Goal: Find specific page/section: Find specific page/section

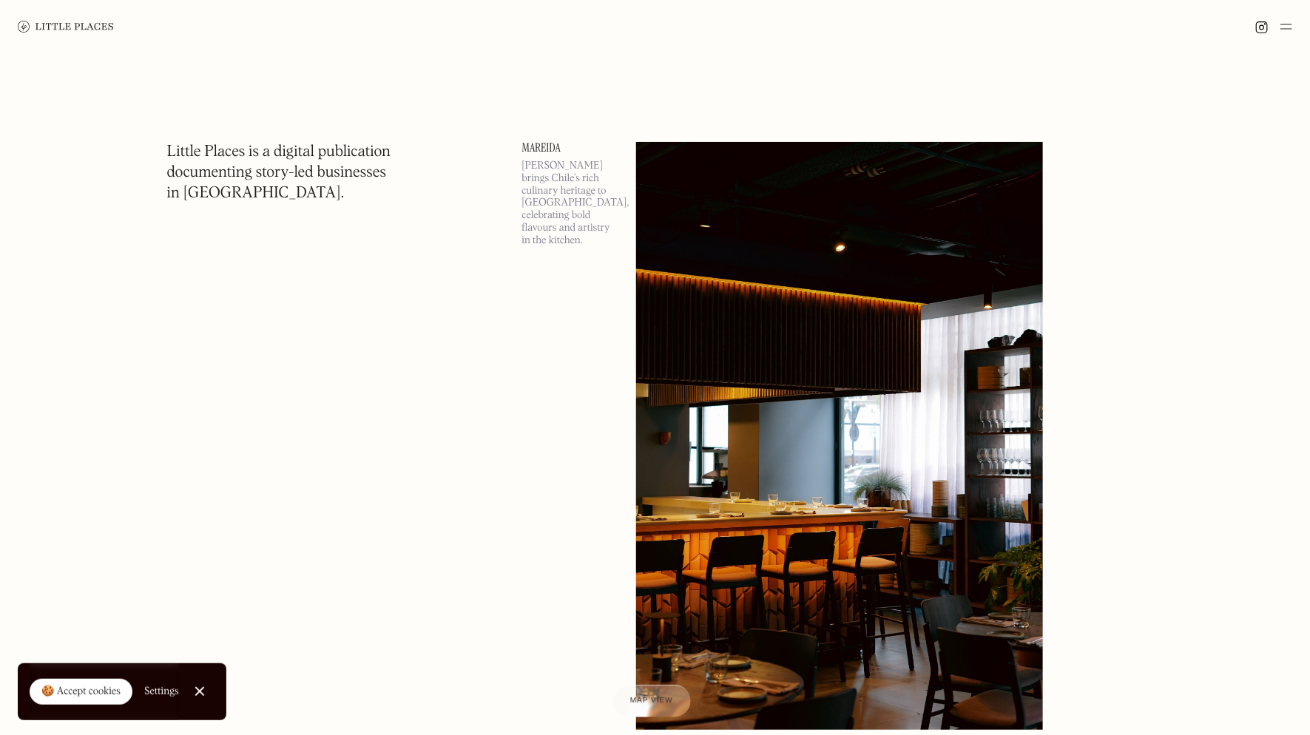
click at [1284, 29] on img at bounding box center [1286, 27] width 12 height 18
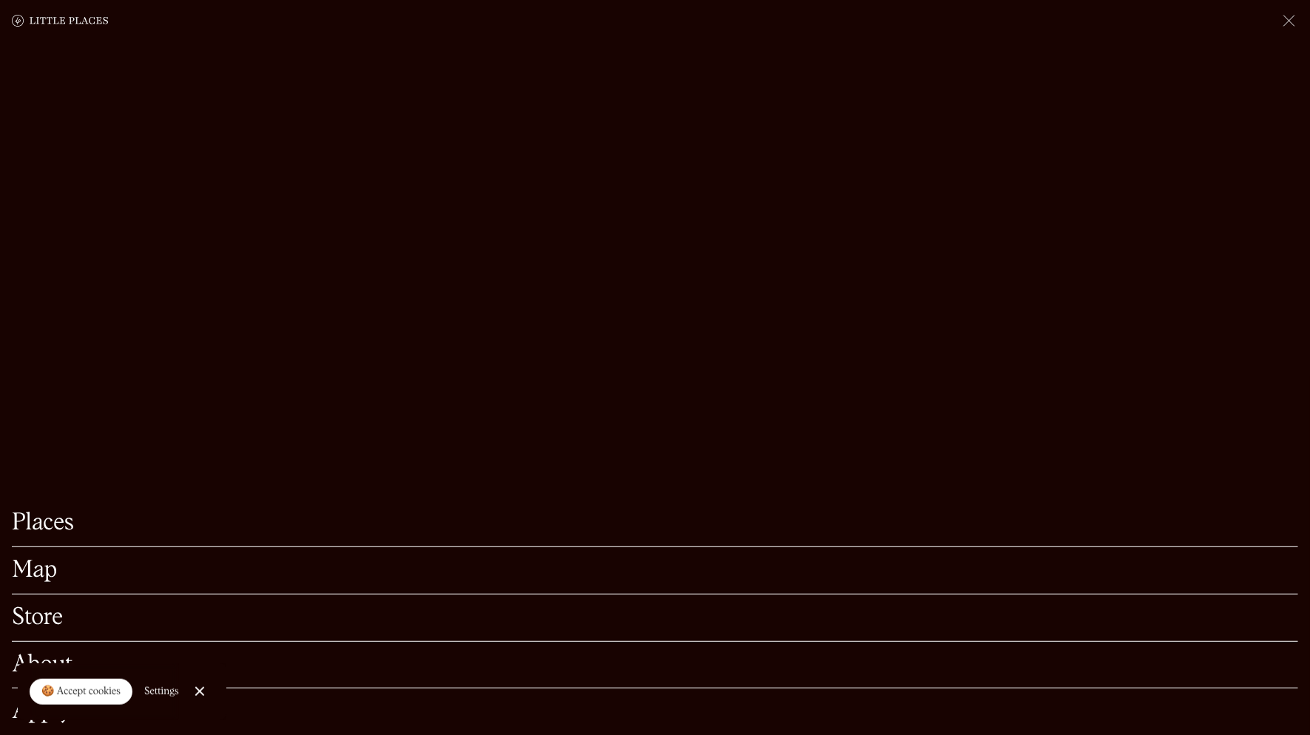
scroll to position [527, 0]
click at [195, 687] on div at bounding box center [200, 692] width 10 height 10
click at [45, 573] on link "Map" at bounding box center [655, 570] width 1286 height 23
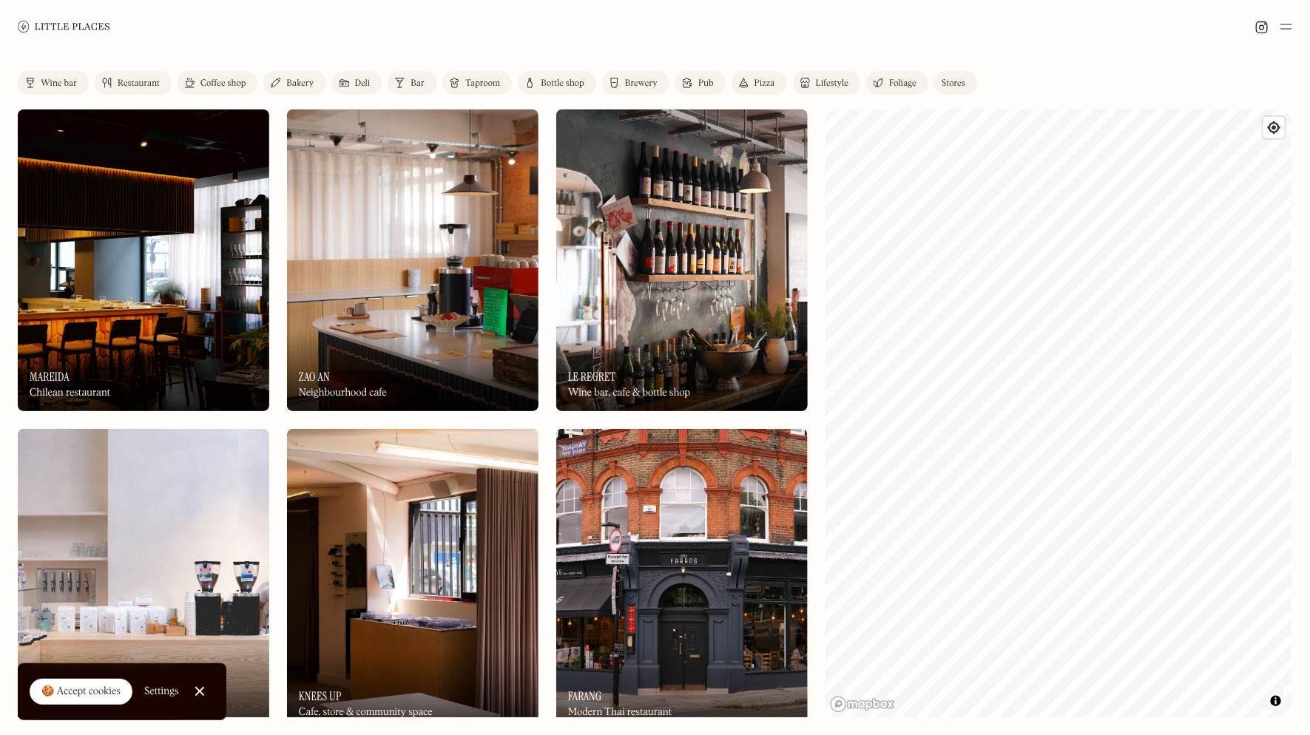
click at [1292, 30] on img at bounding box center [1286, 27] width 12 height 18
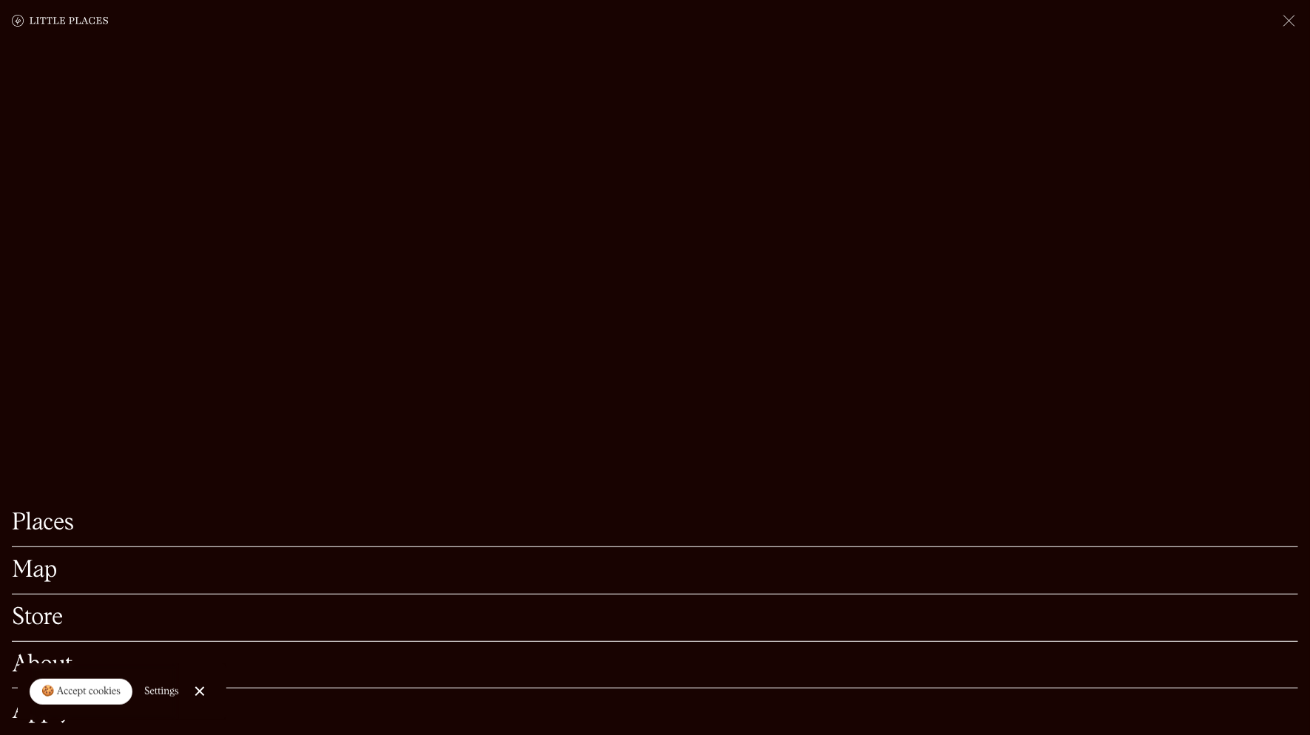
click at [53, 518] on link "Places" at bounding box center [655, 523] width 1286 height 23
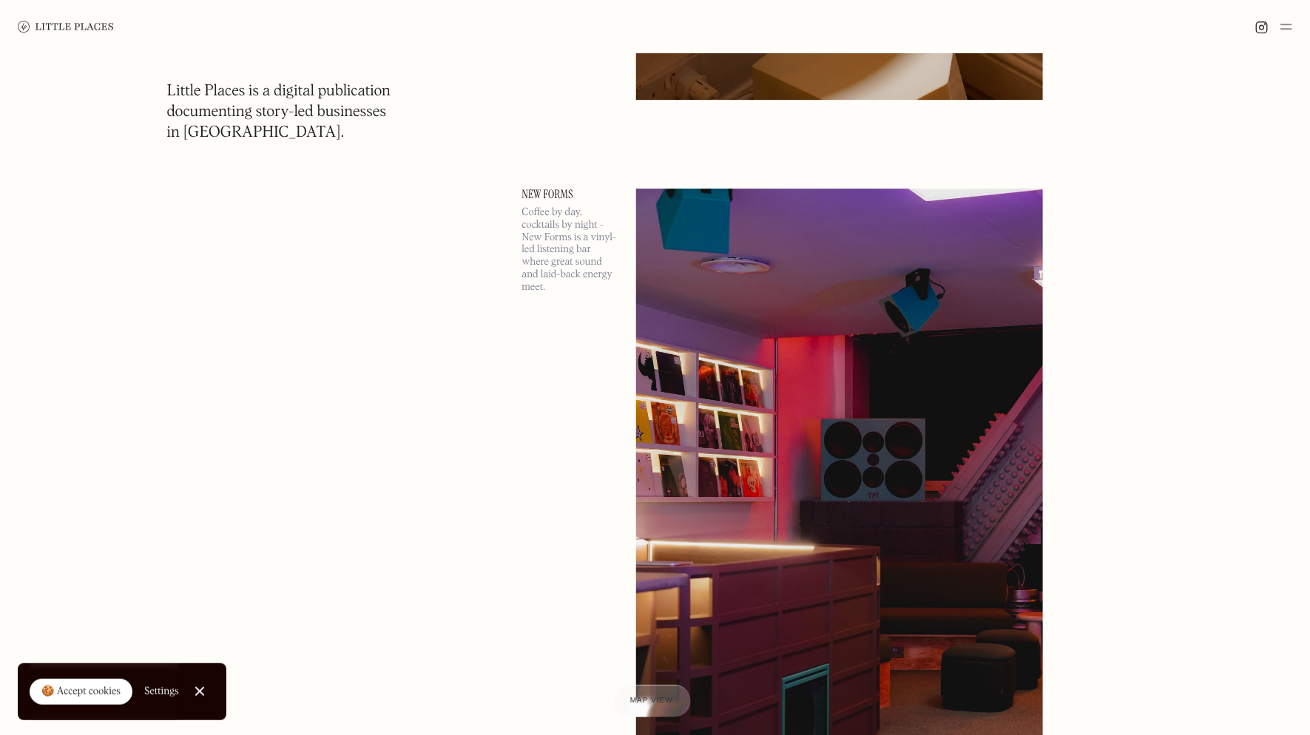
scroll to position [7396, 0]
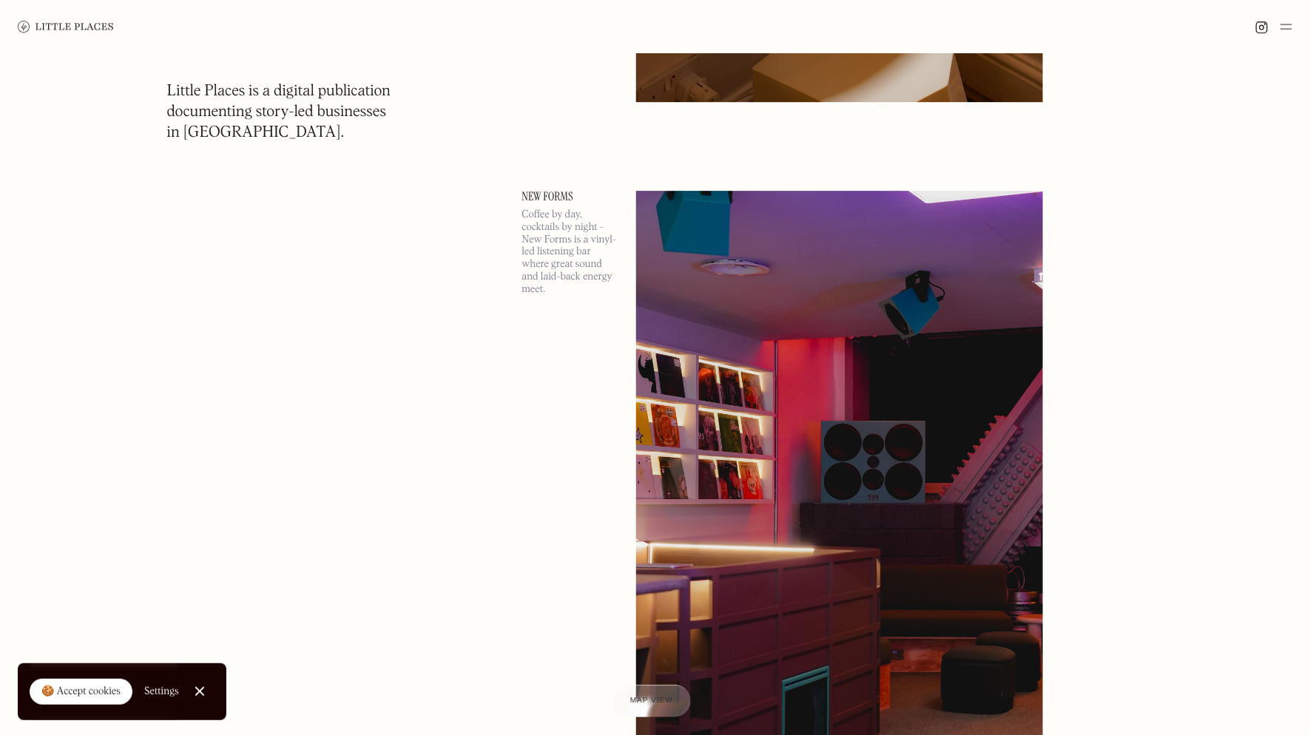
click at [833, 245] on img at bounding box center [839, 485] width 407 height 588
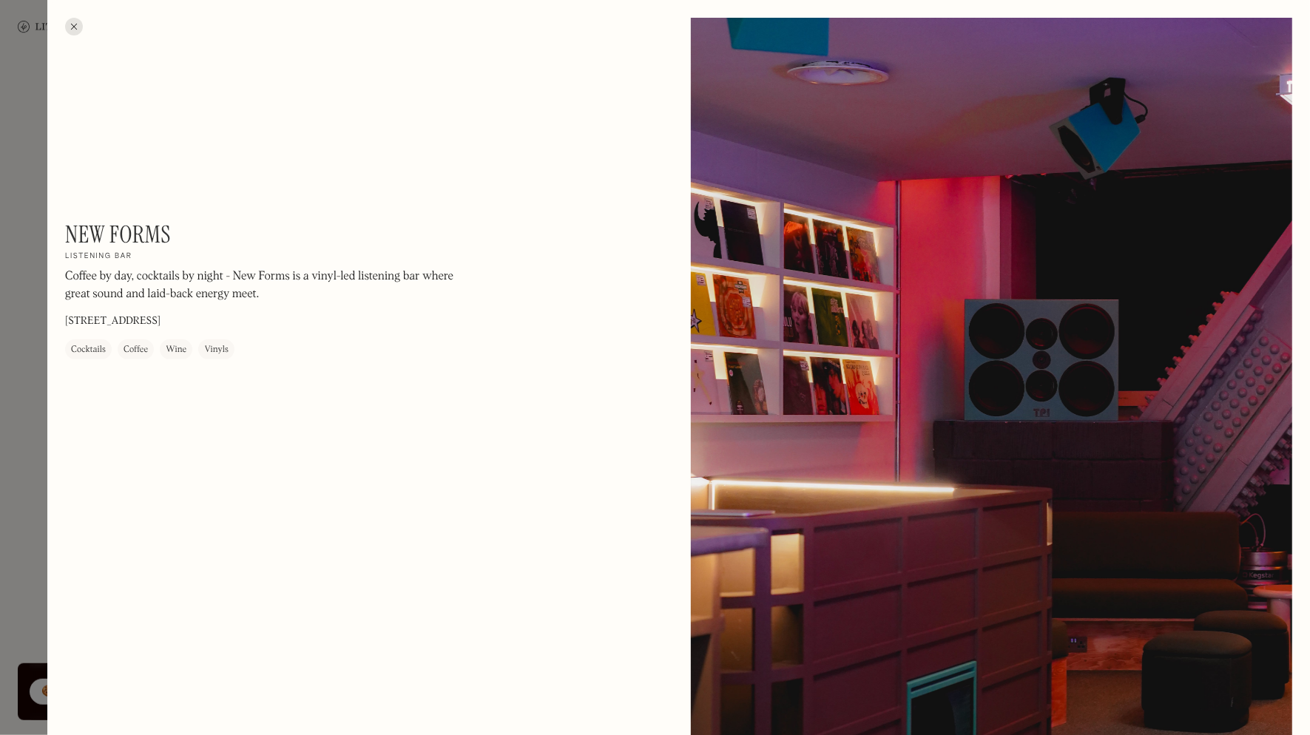
click at [18, 216] on div at bounding box center [655, 367] width 1310 height 735
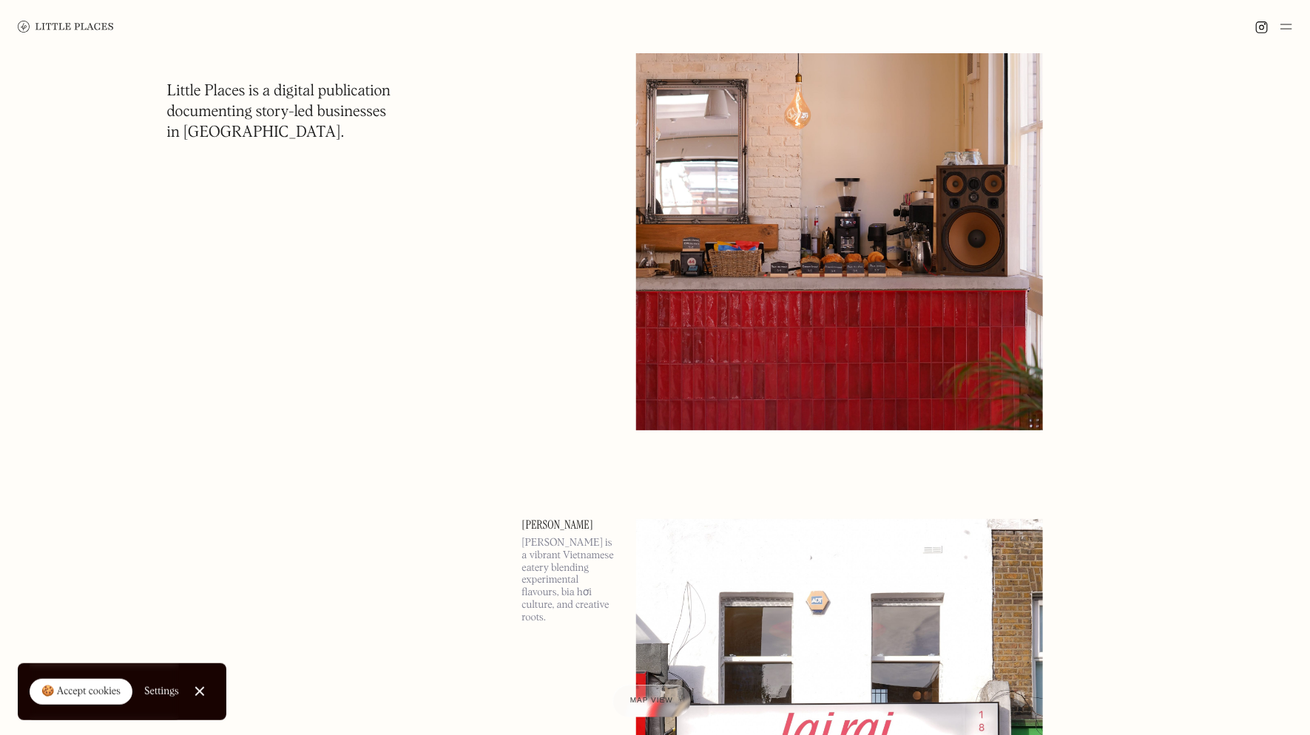
scroll to position [10491, 0]
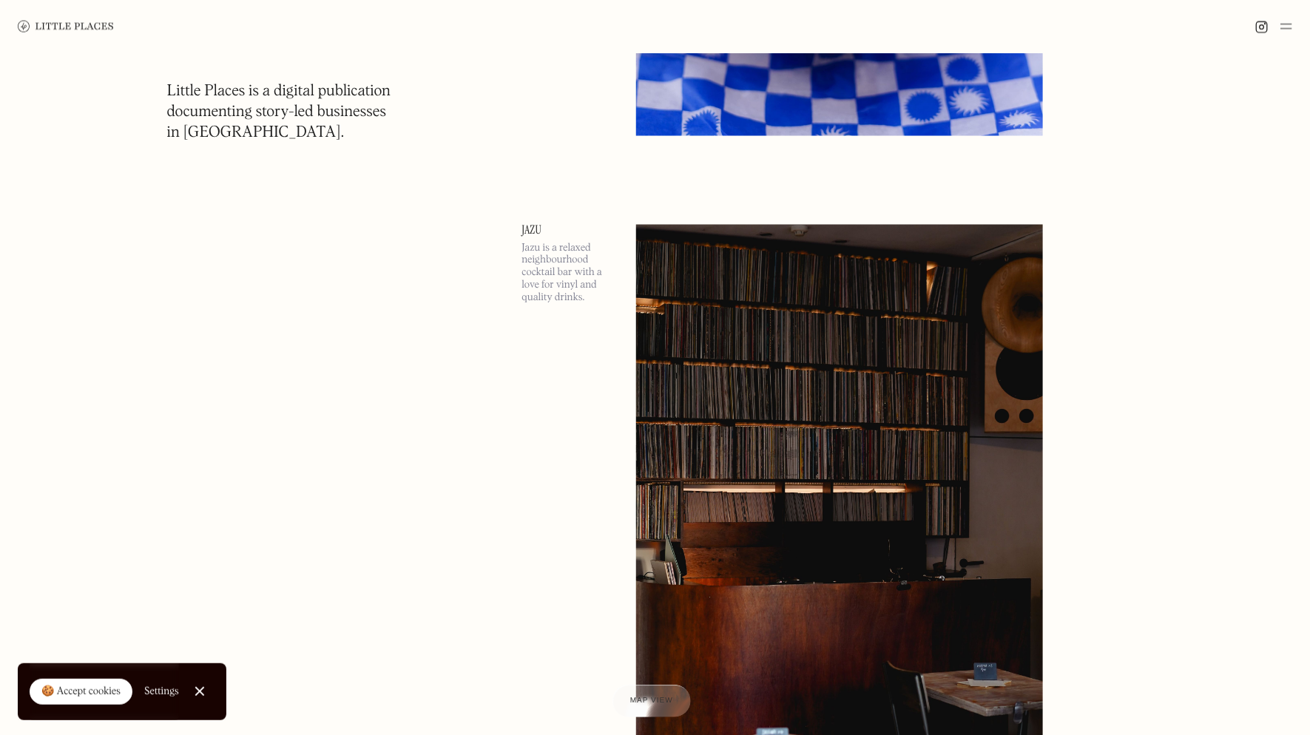
scroll to position [16842, 0]
